Goal: Information Seeking & Learning: Learn about a topic

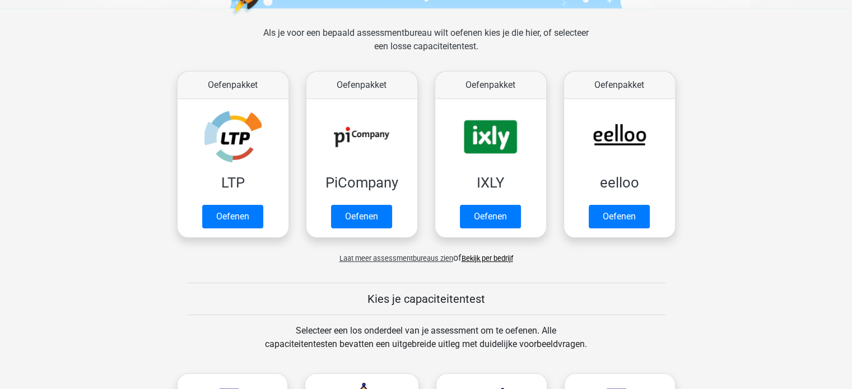
scroll to position [168, 0]
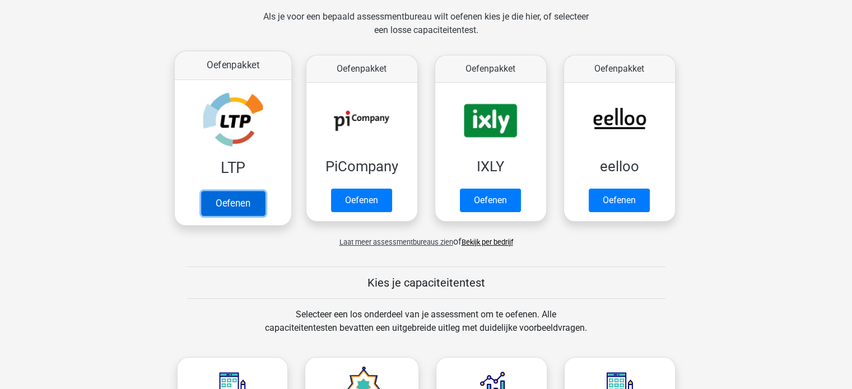
click at [252, 203] on link "Oefenen" at bounding box center [233, 203] width 64 height 25
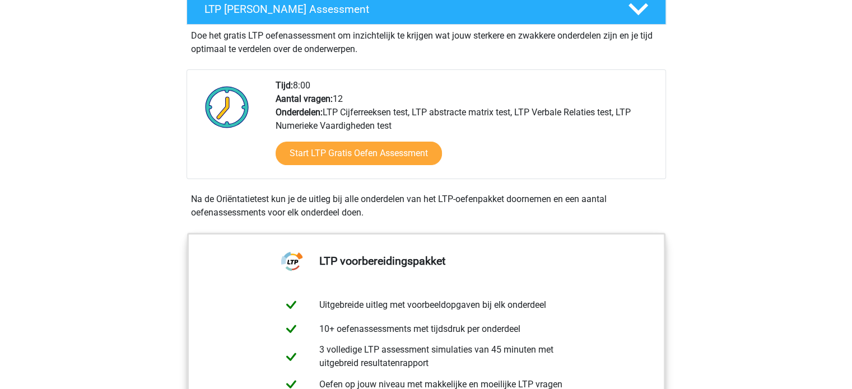
scroll to position [224, 0]
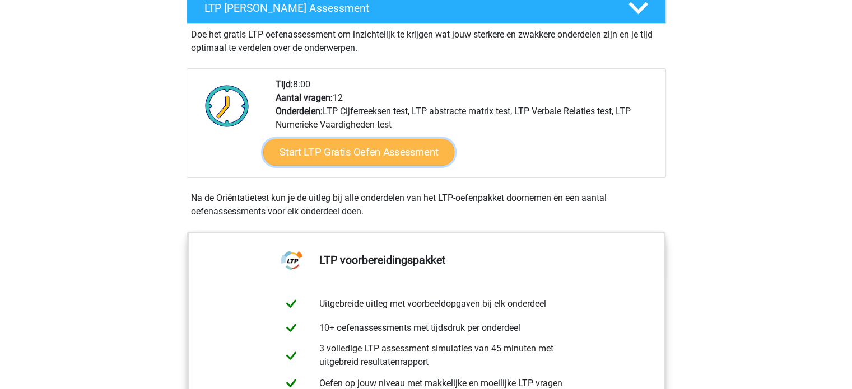
click at [308, 160] on link "Start LTP Gratis Oefen Assessment" at bounding box center [359, 152] width 192 height 27
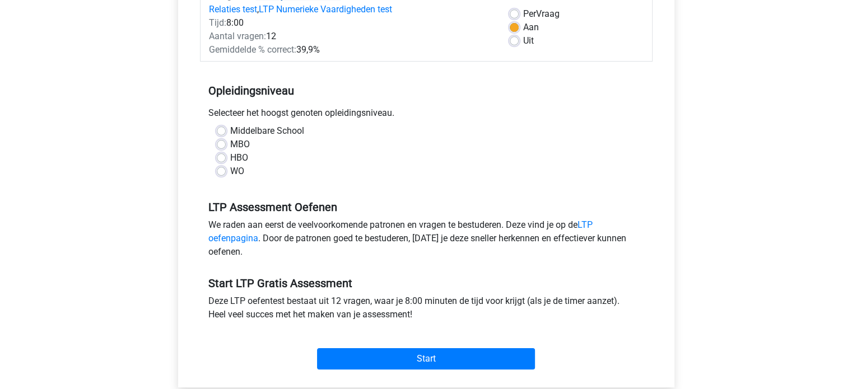
scroll to position [168, 0]
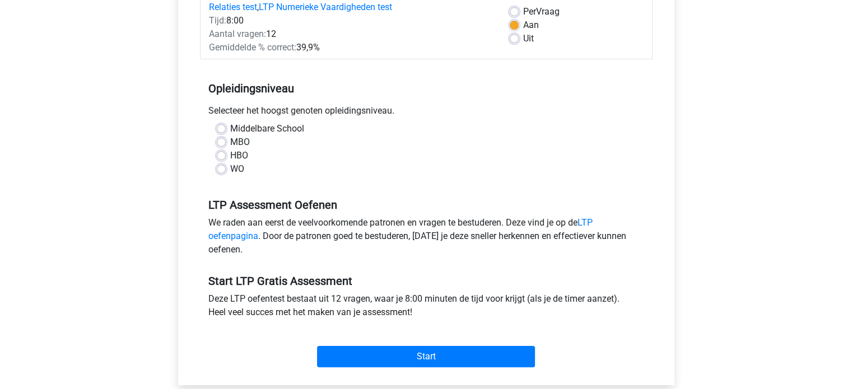
click at [231, 168] on label "WO" at bounding box center [237, 168] width 14 height 13
click at [226, 168] on input "WO" at bounding box center [221, 167] width 9 height 11
radio input "true"
click at [231, 168] on label "WO" at bounding box center [237, 168] width 14 height 13
click at [226, 168] on input "WO" at bounding box center [221, 167] width 9 height 11
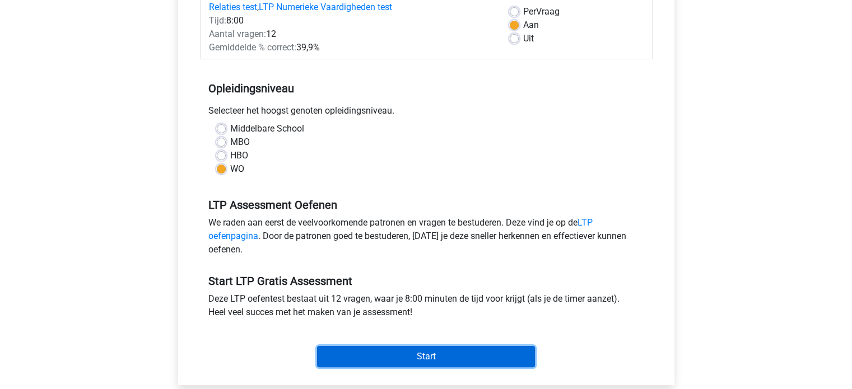
click at [385, 346] on input "Start" at bounding box center [426, 356] width 218 height 21
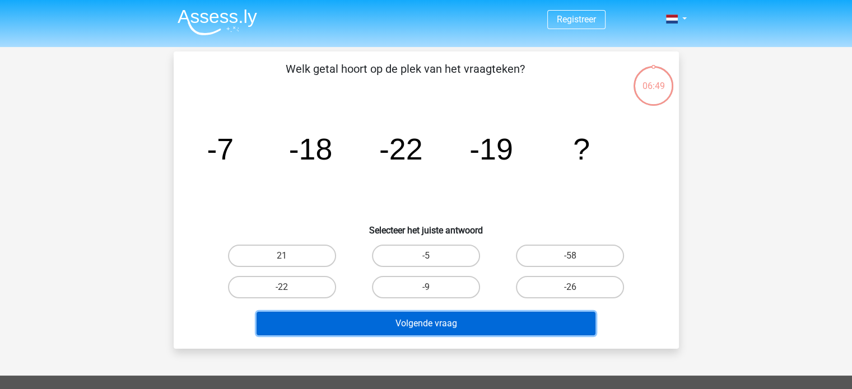
click at [334, 312] on button "Volgende vraag" at bounding box center [426, 324] width 339 height 24
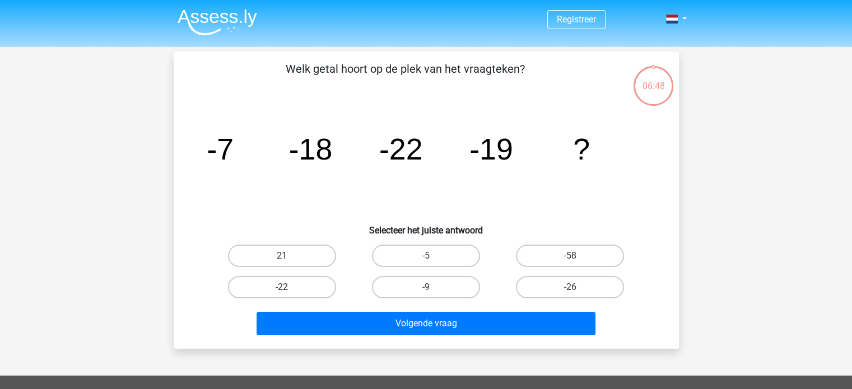
click at [320, 197] on icon "image/svg+xml -7 -18 -22 -19 ?" at bounding box center [427, 159] width 452 height 113
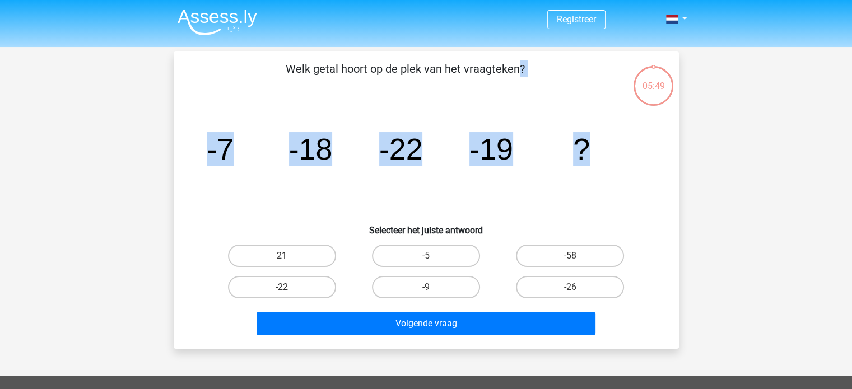
drag, startPoint x: 285, startPoint y: 67, endPoint x: 592, endPoint y: 160, distance: 320.8
click at [592, 160] on div "Welk getal hoort op de plek van het vraagteken? image/svg+xml -7 -18 -22 -19 ? …" at bounding box center [426, 201] width 496 height 280
copy div "Welk getal hoort op de plek van het vraagteken? image/svg+xml -7 -18 -22 -19 ?"
click at [344, 205] on icon "image/svg+xml -7 -18 -22 -19 ?" at bounding box center [427, 159] width 452 height 113
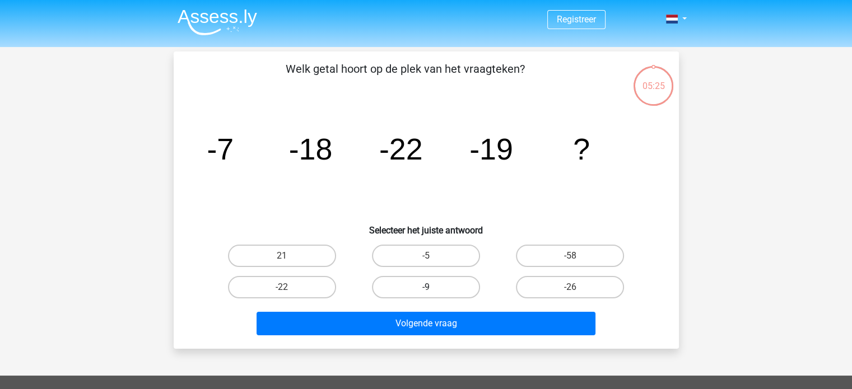
click at [407, 284] on label "-9" at bounding box center [426, 287] width 108 height 22
click at [426, 287] on input "-9" at bounding box center [429, 290] width 7 height 7
radio input "true"
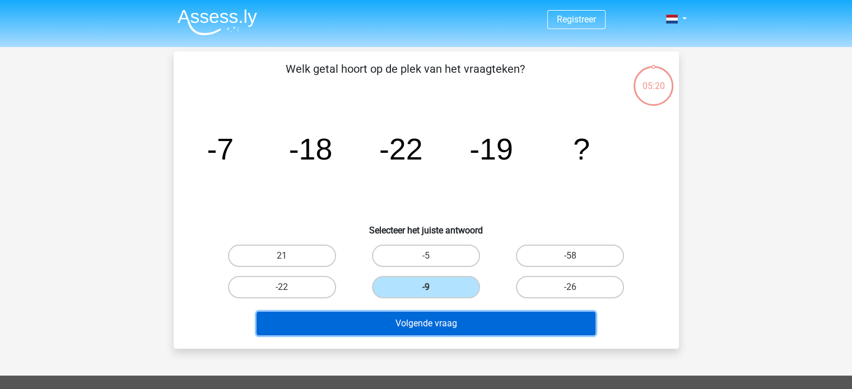
click at [396, 327] on button "Volgende vraag" at bounding box center [426, 324] width 339 height 24
